Goal: Task Accomplishment & Management: Use online tool/utility

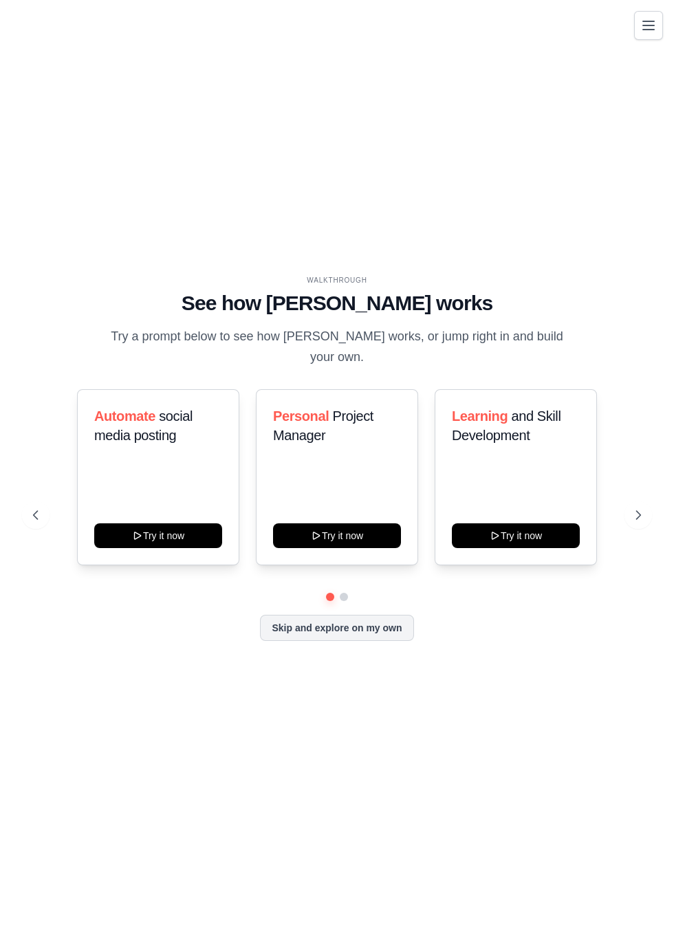
click at [359, 641] on button "Skip and explore on my own" at bounding box center [336, 628] width 153 height 26
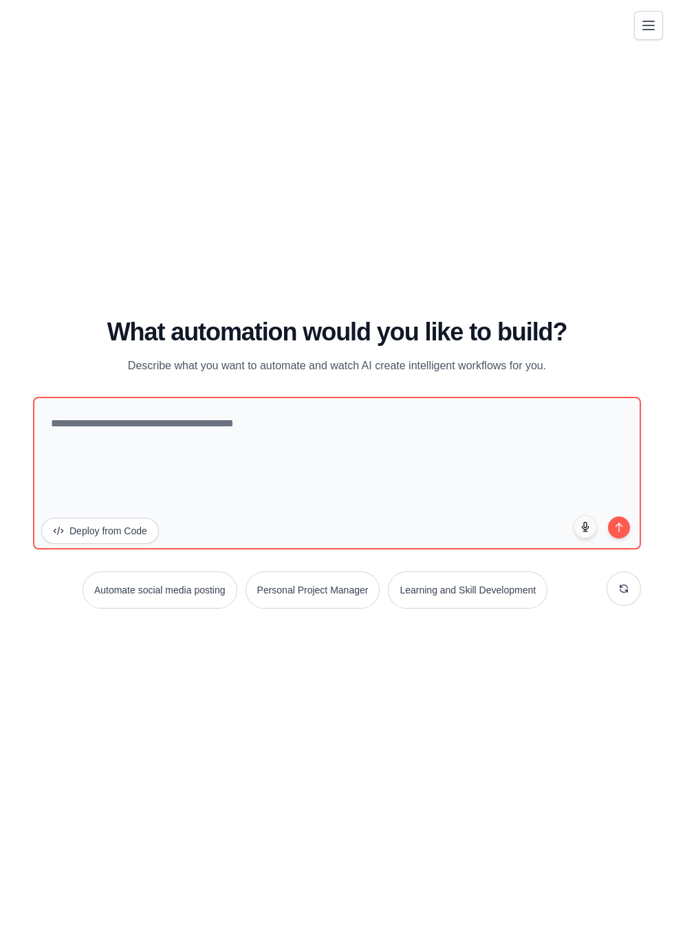
click at [523, 246] on div "WALKTHROUGH See how CrewAI works Try a prompt below to see how CrewAI works, or…" at bounding box center [337, 469] width 641 height 911
click at [150, 609] on button "Automate social media posting" at bounding box center [160, 590] width 155 height 37
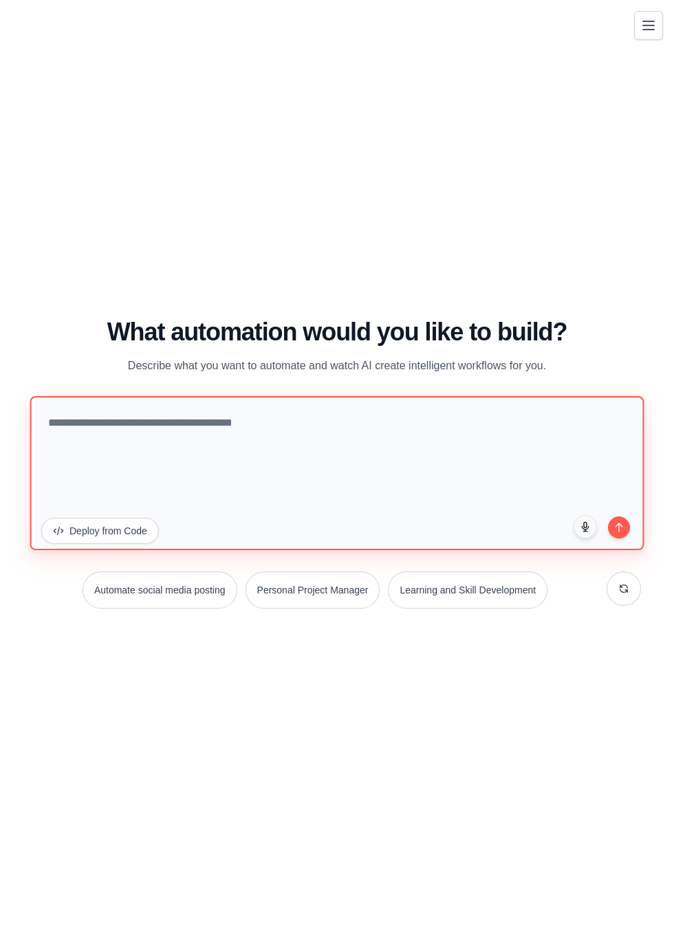
type textarea "**********"
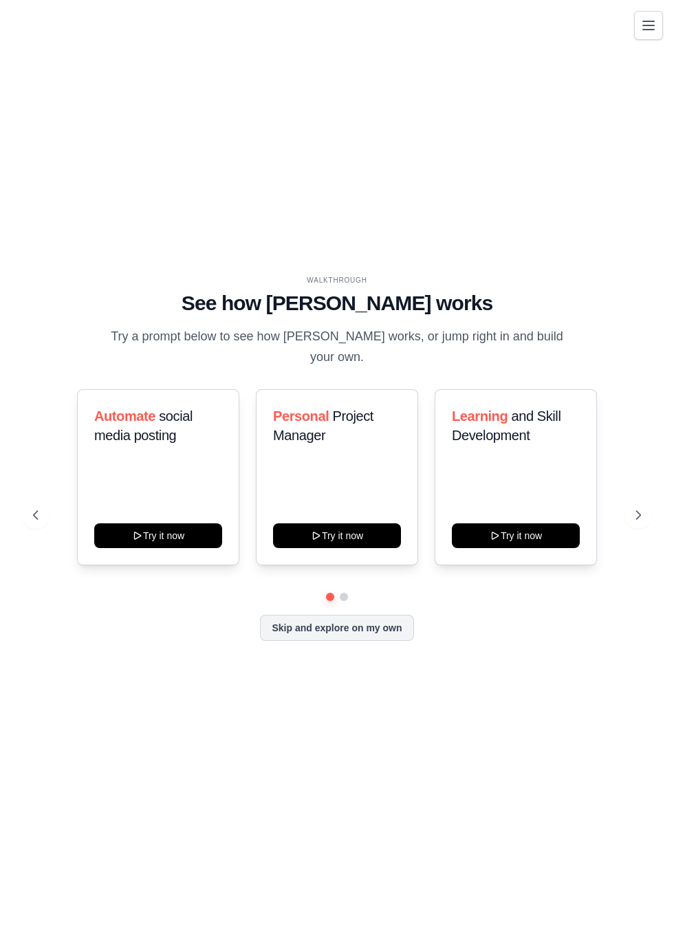
click at [175, 505] on div "Automate social media posting Try it now" at bounding box center [158, 477] width 162 height 176
click at [171, 532] on div "Automate social media posting Try it now" at bounding box center [158, 477] width 162 height 176
click at [158, 548] on button "Try it now" at bounding box center [158, 535] width 128 height 25
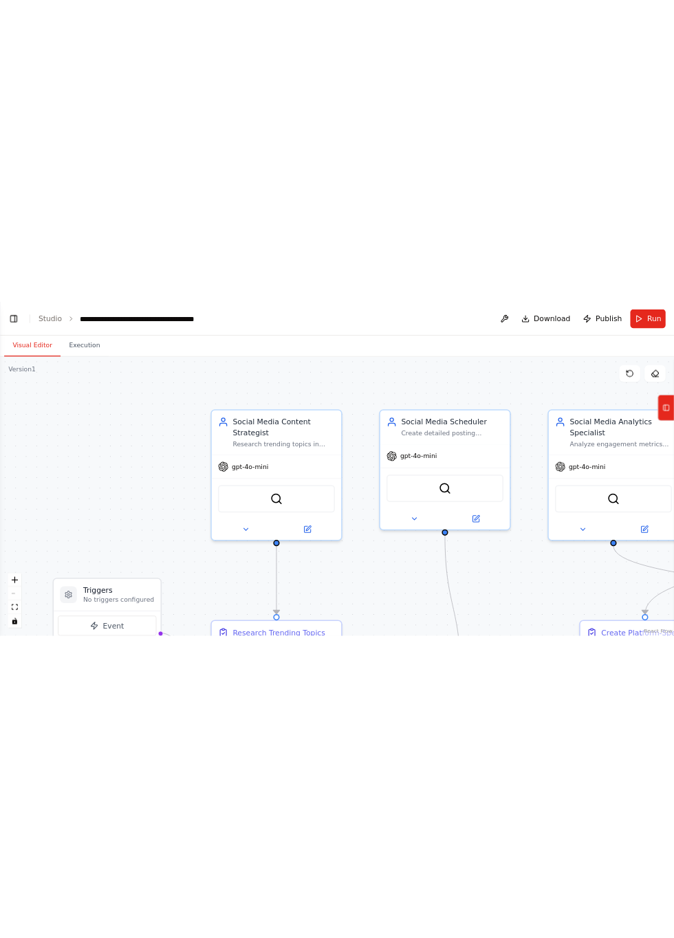
scroll to position [1665, 0]
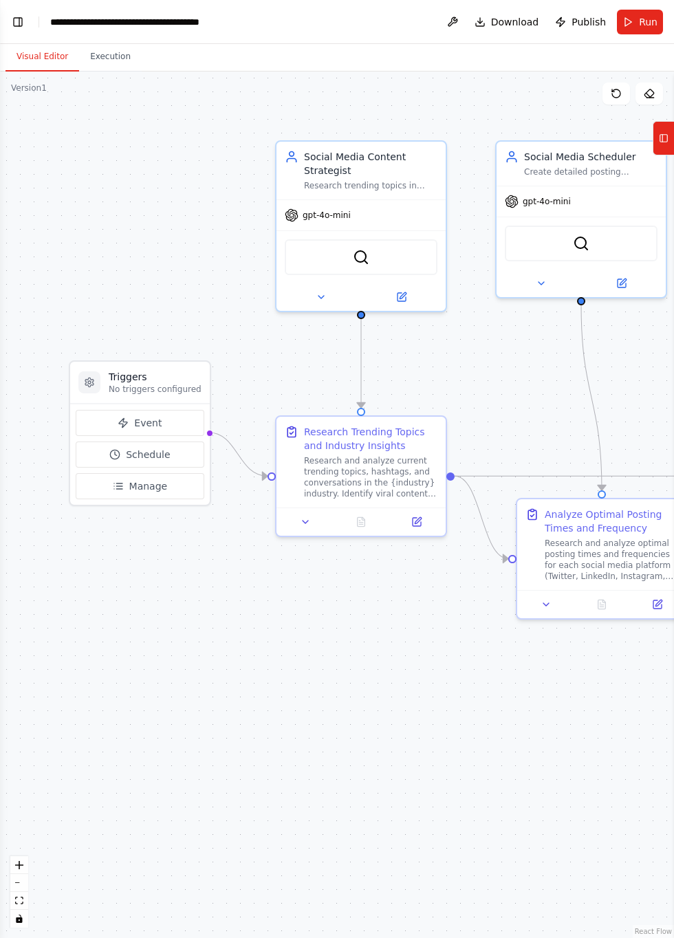
click at [21, 0] on header "**********" at bounding box center [337, 22] width 674 height 44
click at [22, 15] on button "Toggle Left Sidebar" at bounding box center [17, 21] width 19 height 19
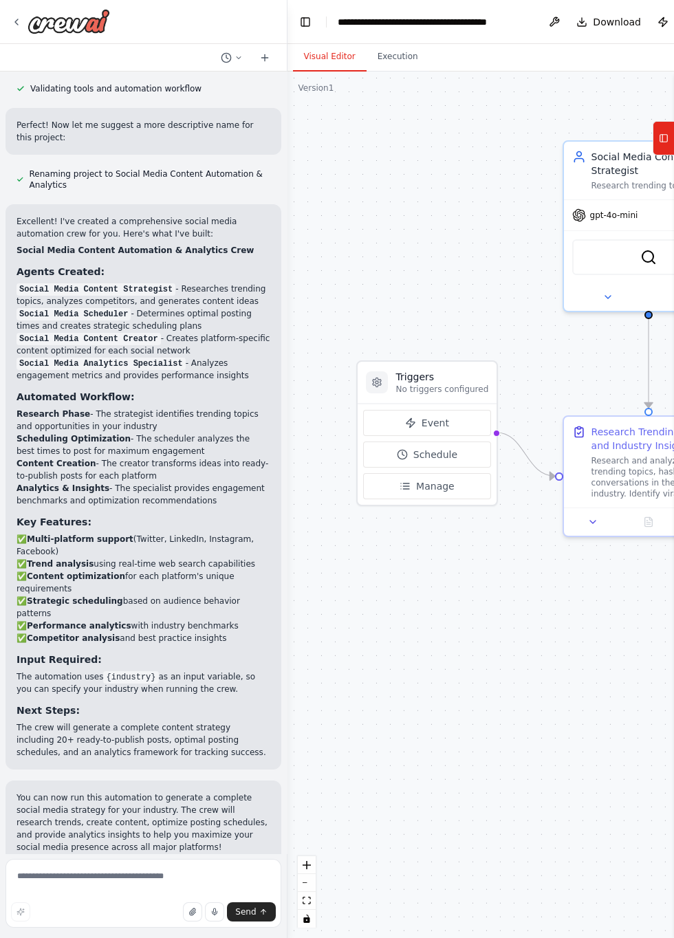
scroll to position [1033, 0]
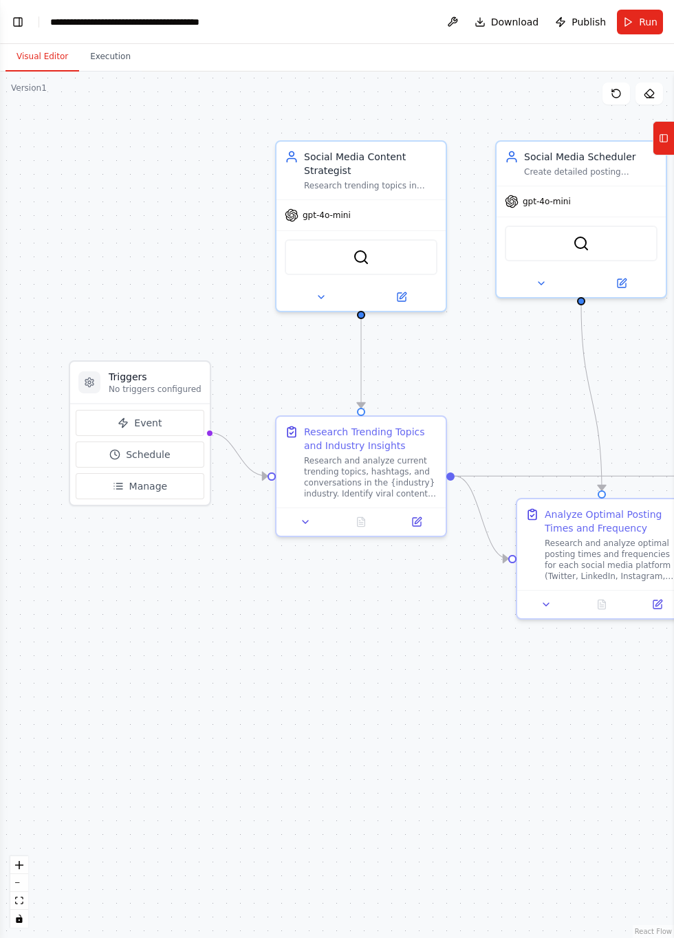
click at [21, 28] on button "Toggle Left Sidebar" at bounding box center [17, 21] width 19 height 19
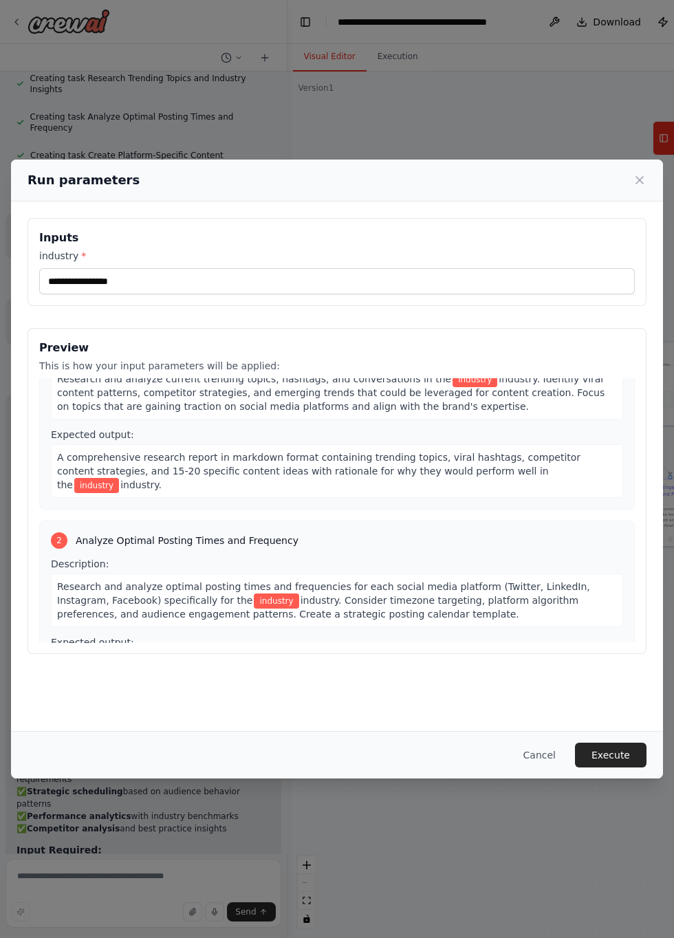
scroll to position [0, 0]
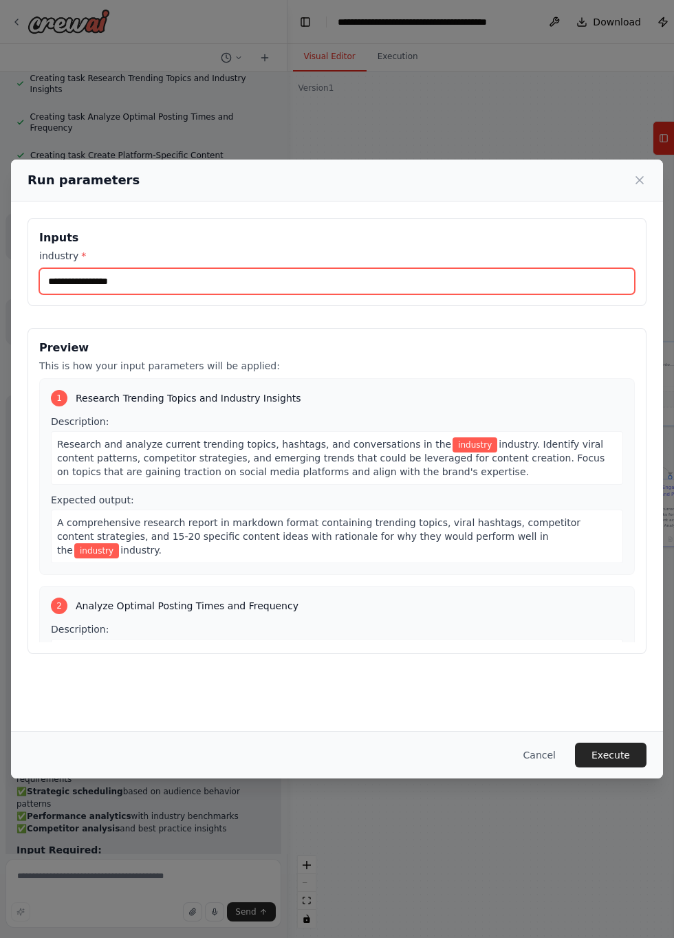
click at [172, 294] on input "industry *" at bounding box center [337, 281] width 596 height 26
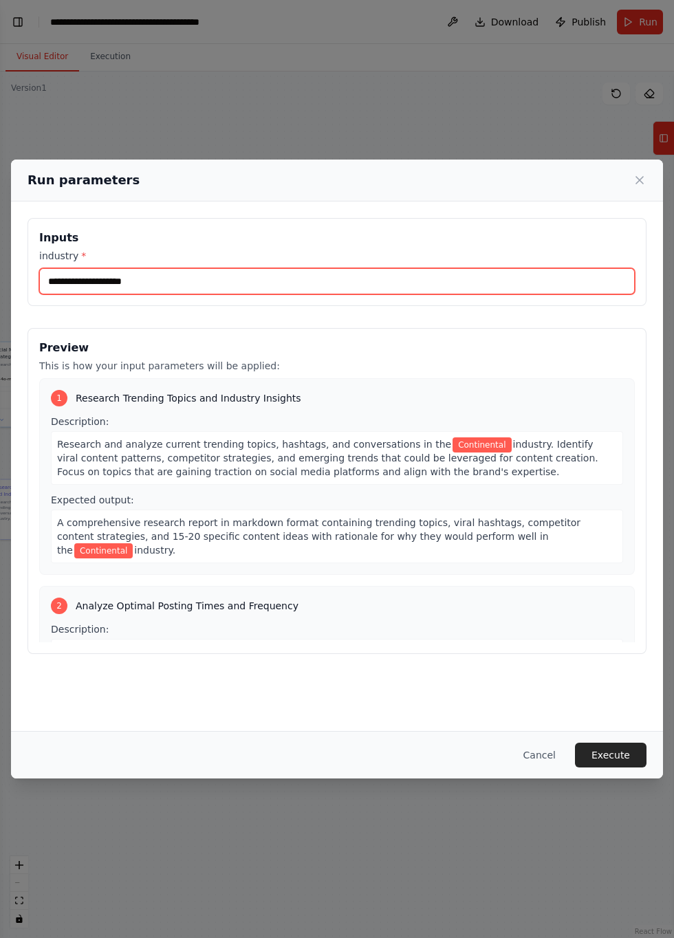
type input "**********"
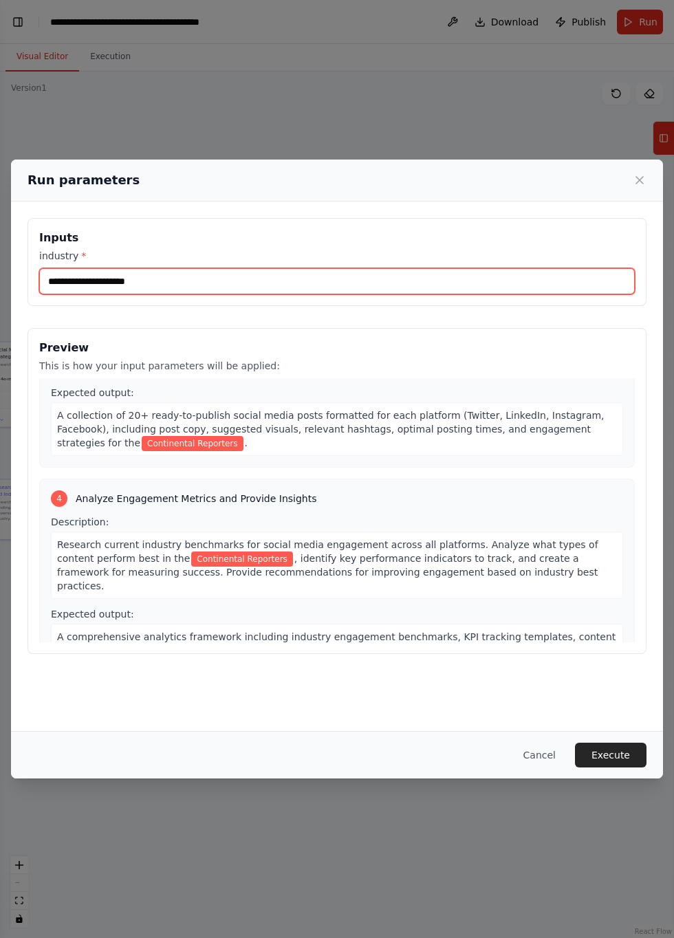
scroll to position [536, 0]
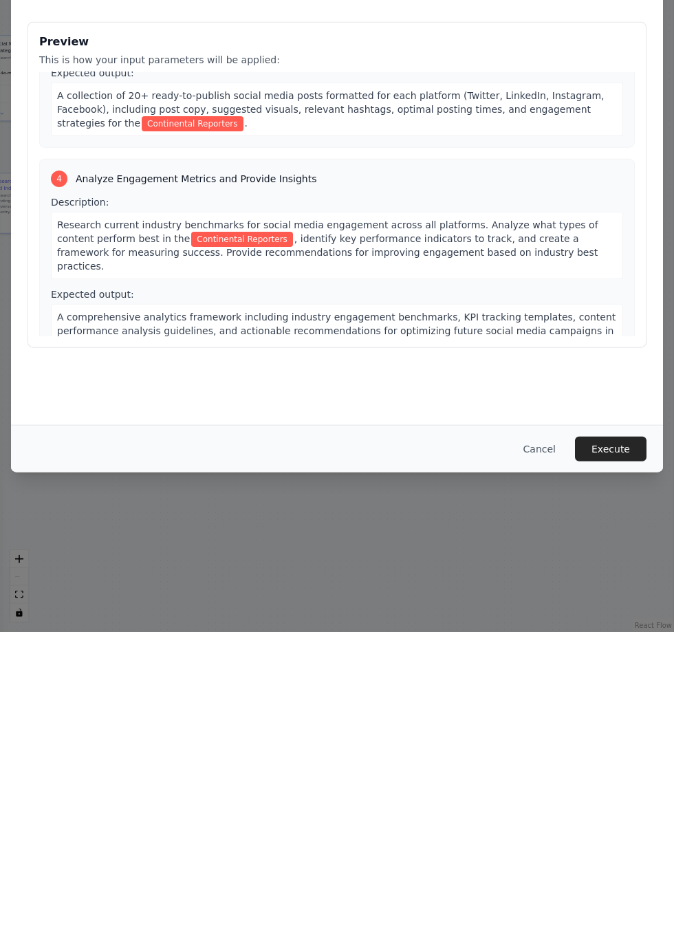
click at [603, 768] on button "Execute" at bounding box center [611, 755] width 72 height 25
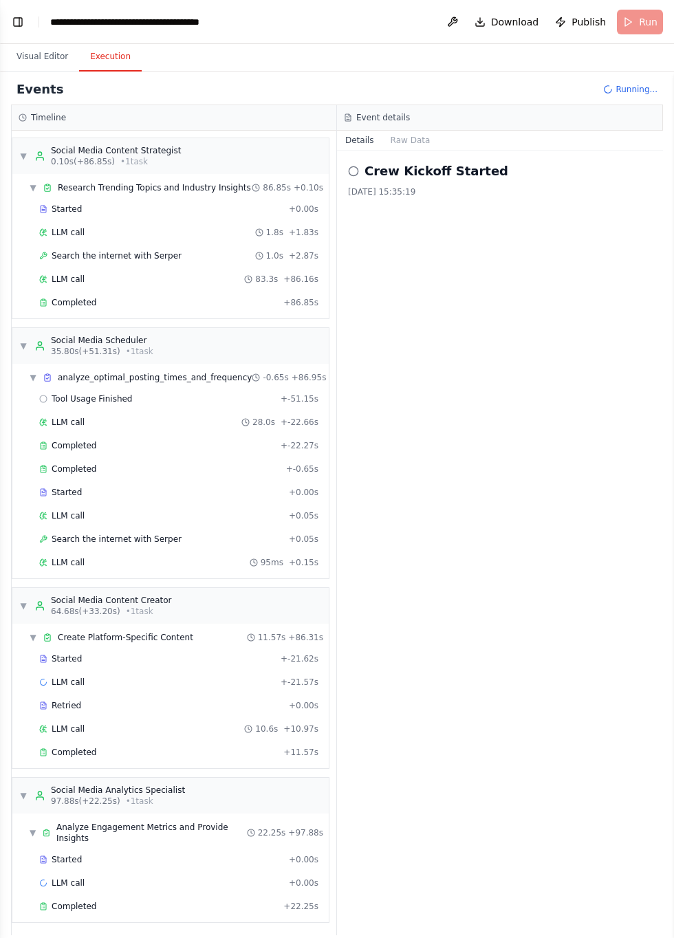
scroll to position [1033, 0]
click at [109, 896] on div "Completed + 22.25s" at bounding box center [178, 906] width 289 height 21
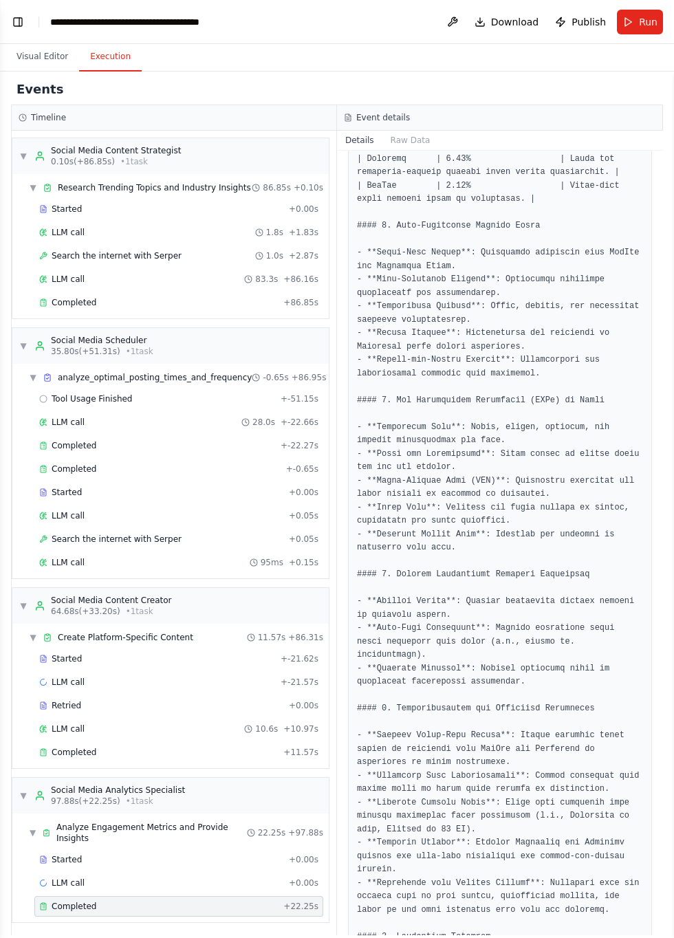
scroll to position [656, 0]
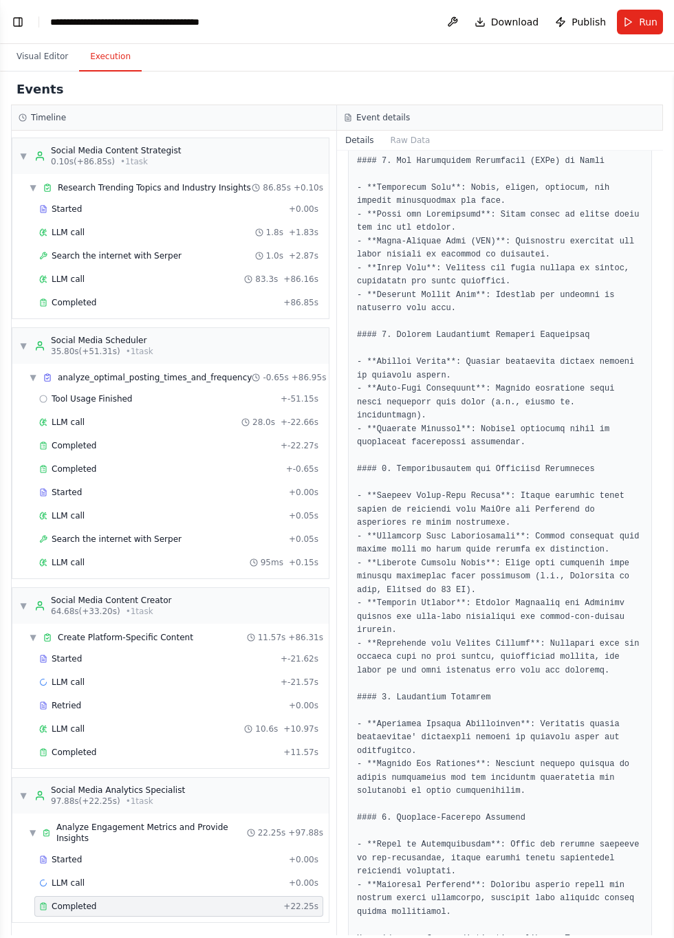
click at [636, 30] on button "Run" at bounding box center [640, 22] width 46 height 25
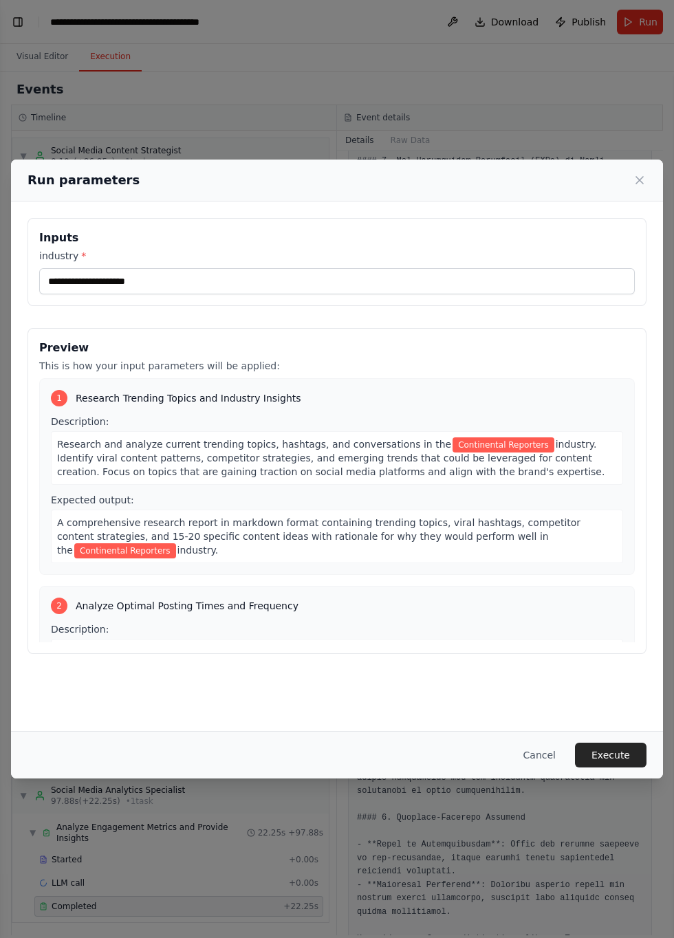
click at [621, 768] on button "Execute" at bounding box center [611, 755] width 72 height 25
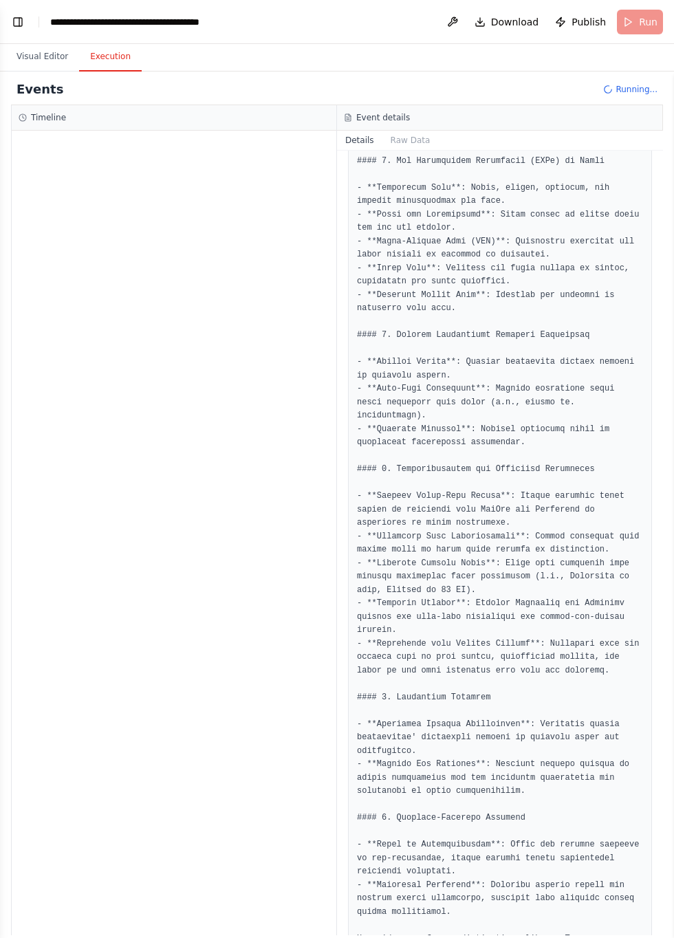
click at [50, 57] on button "Visual Editor" at bounding box center [43, 57] width 74 height 29
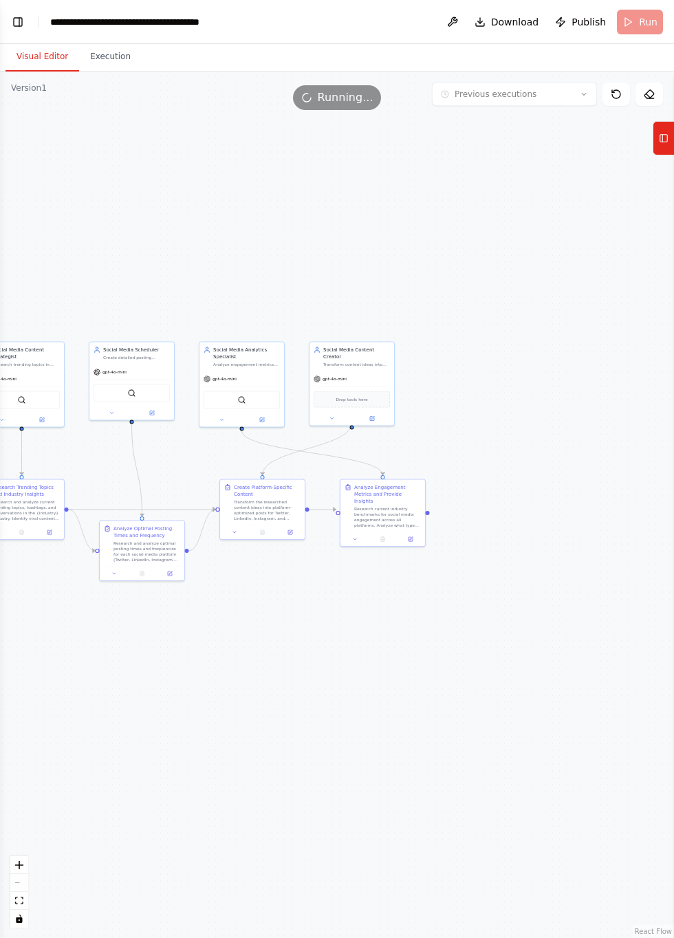
click at [27, 23] on button "Toggle Left Sidebar" at bounding box center [17, 21] width 19 height 19
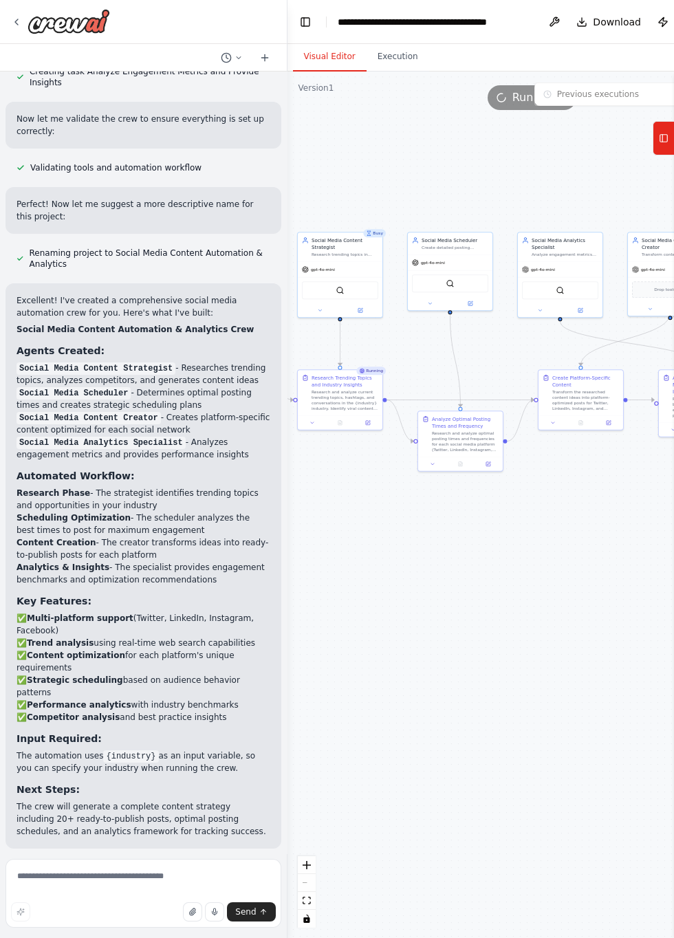
click at [403, 55] on button "Execution" at bounding box center [398, 57] width 63 height 29
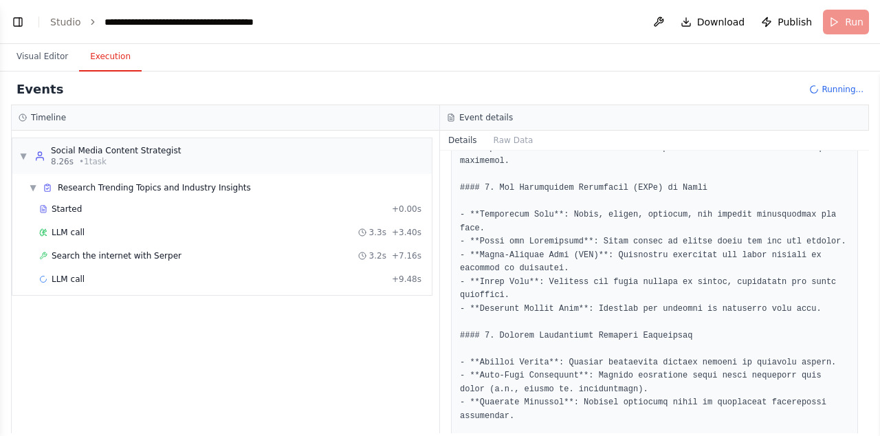
scroll to position [1008, 0]
